Goal: Task Accomplishment & Management: Complete application form

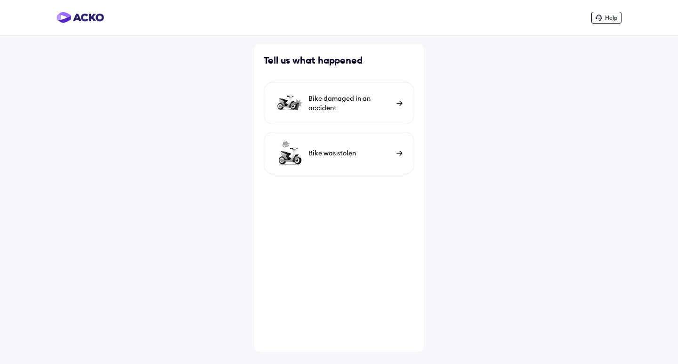
click at [371, 99] on div "Bike damaged in an accident" at bounding box center [350, 103] width 83 height 19
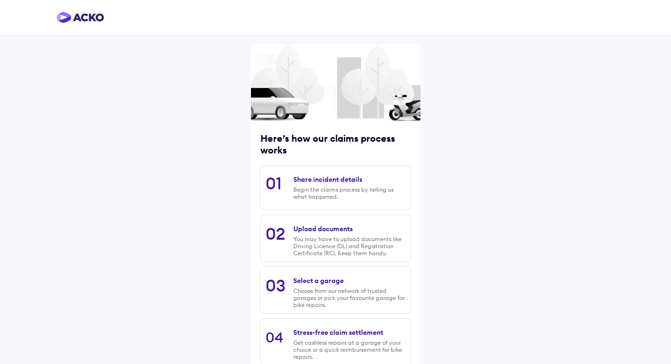
click at [350, 187] on div "Begin the claims process by telling us what happened." at bounding box center [349, 193] width 112 height 14
click at [329, 180] on div "Share incident details" at bounding box center [327, 179] width 69 height 8
click at [314, 179] on div "Share incident details" at bounding box center [327, 179] width 69 height 8
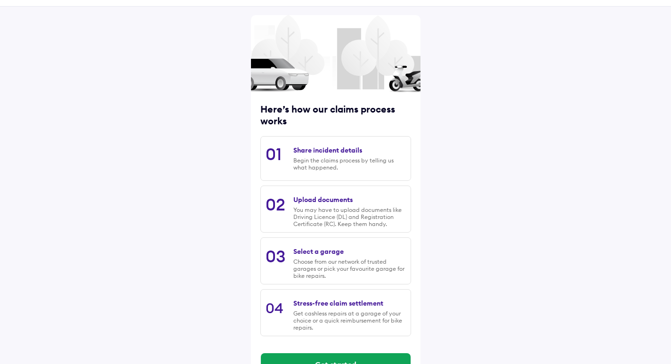
scroll to position [58, 0]
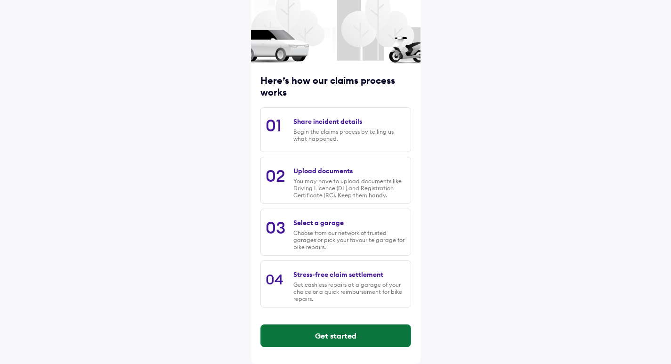
click at [344, 334] on button "Get started" at bounding box center [336, 336] width 150 height 23
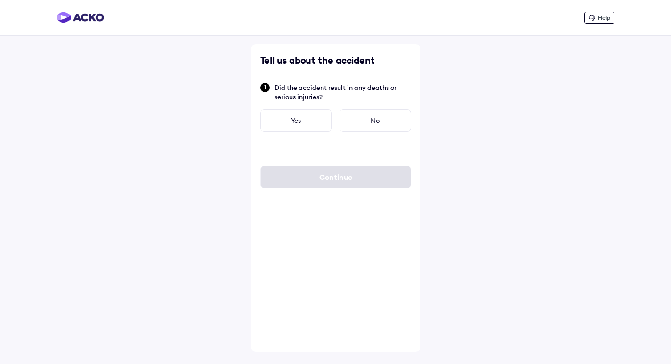
scroll to position [0, 0]
click at [310, 114] on div "Yes" at bounding box center [300, 120] width 72 height 23
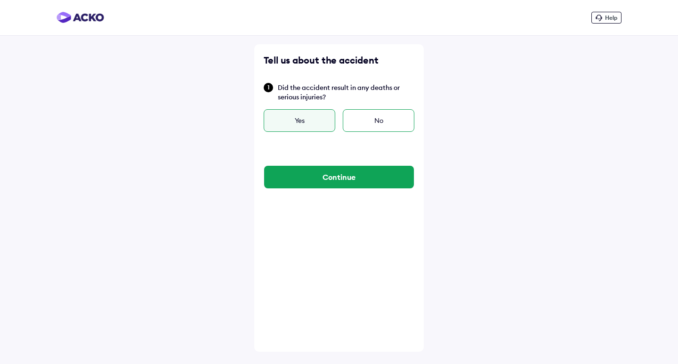
click at [369, 124] on div "No" at bounding box center [379, 120] width 72 height 23
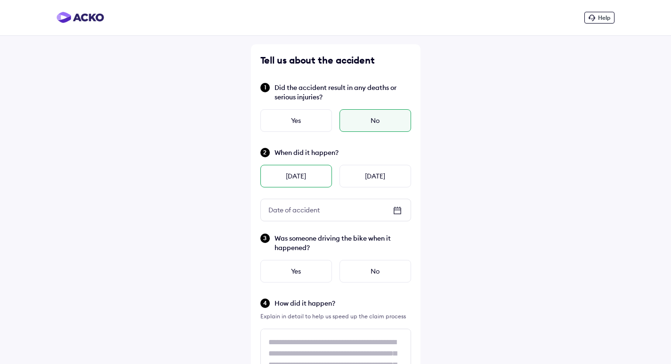
click at [293, 175] on div "[DATE]" at bounding box center [296, 176] width 72 height 23
click at [397, 214] on icon at bounding box center [398, 211] width 8 height 7
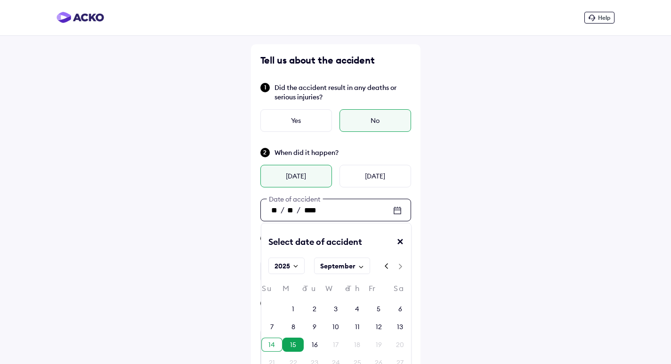
click at [273, 342] on div "14" at bounding box center [272, 344] width 7 height 9
type input "**"
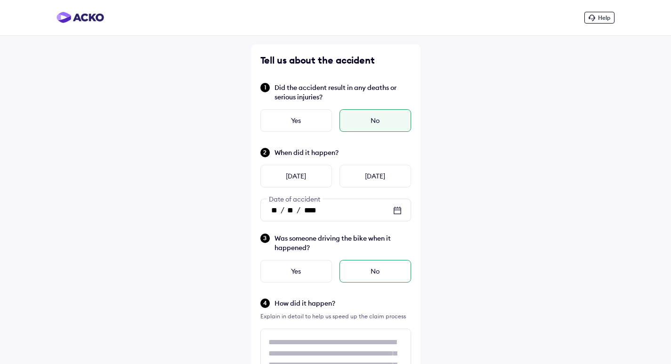
click at [374, 267] on div "No" at bounding box center [376, 271] width 72 height 23
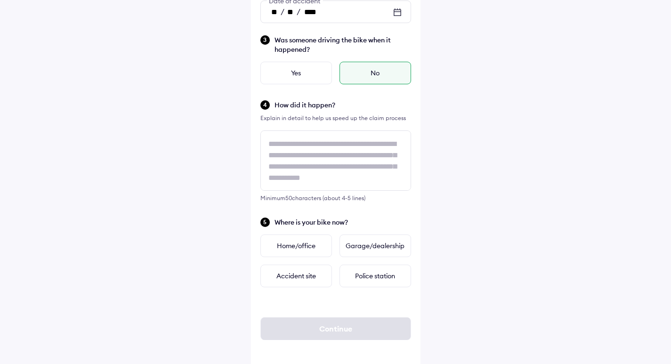
scroll to position [203, 0]
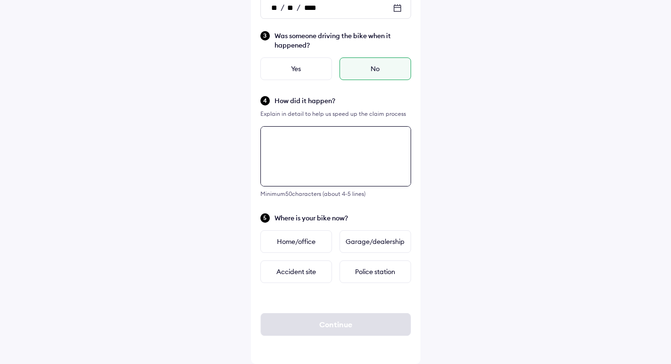
click at [301, 138] on textarea at bounding box center [335, 156] width 151 height 60
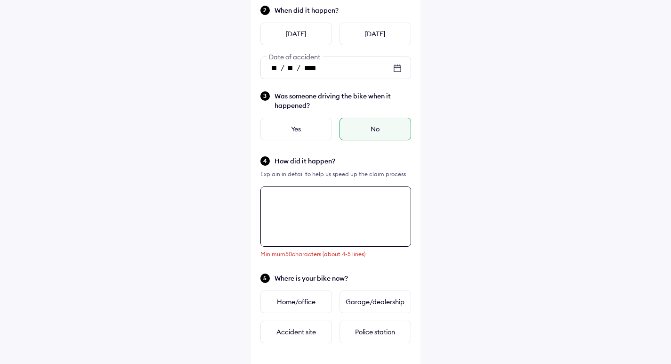
scroll to position [155, 0]
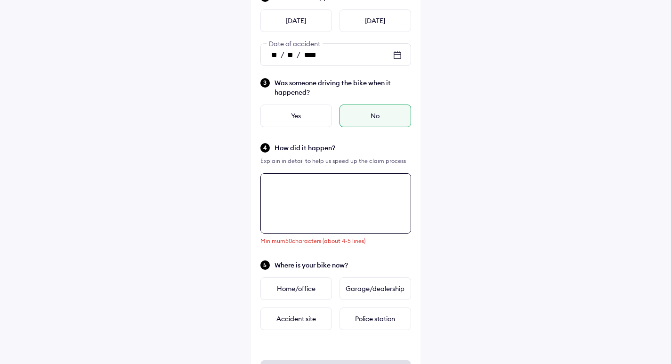
click at [291, 193] on textarea at bounding box center [335, 203] width 151 height 60
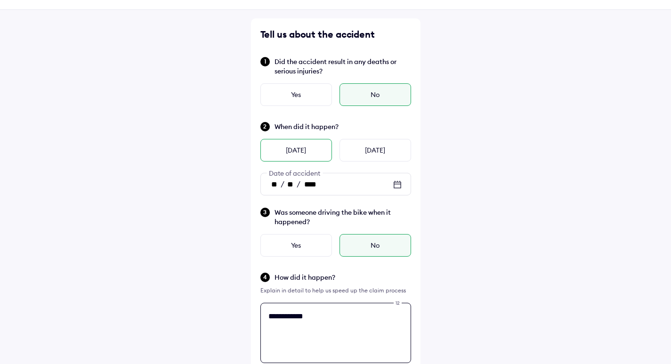
scroll to position [47, 0]
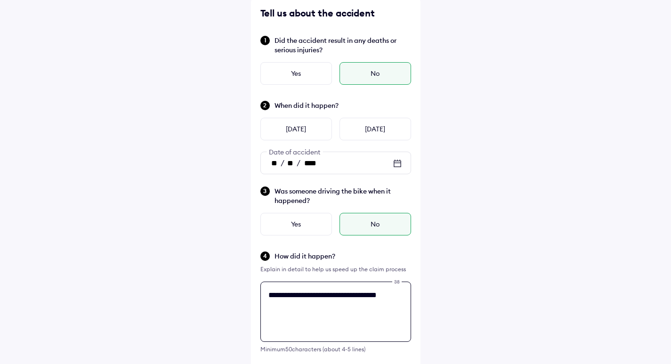
type textarea "**********"
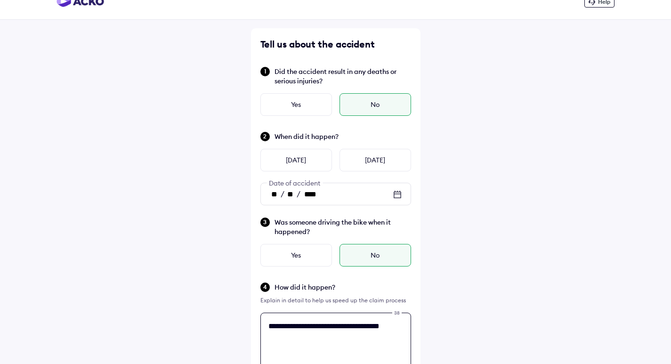
scroll to position [0, 0]
